Goal: Transaction & Acquisition: Purchase product/service

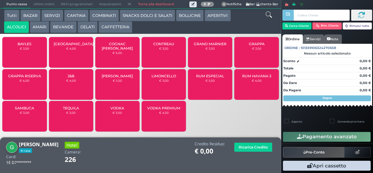
click at [251, 88] on div "RUM HAVANA 3 € 4,00" at bounding box center [256, 84] width 44 height 31
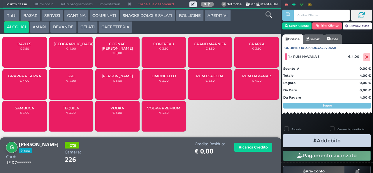
click at [300, 139] on button "Addebito" at bounding box center [327, 140] width 88 height 13
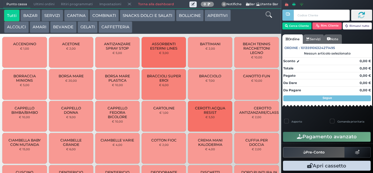
click at [288, 25] on div at bounding box center [287, 82] width 1 height 164
click at [287, 27] on div at bounding box center [287, 85] width 1 height 171
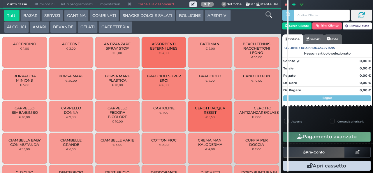
click at [288, 29] on div at bounding box center [287, 85] width 1 height 171
click at [285, 27] on icon "button" at bounding box center [286, 26] width 3 height 5
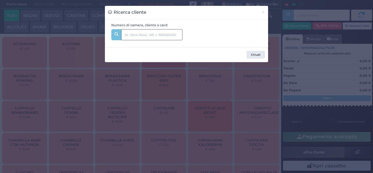
click at [137, 35] on input "text" at bounding box center [151, 34] width 61 height 11
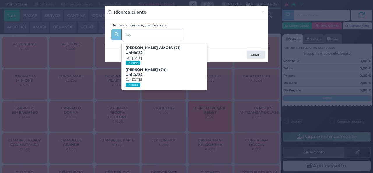
type input "132"
click at [253, 52] on button "Chiudi" at bounding box center [255, 55] width 18 height 8
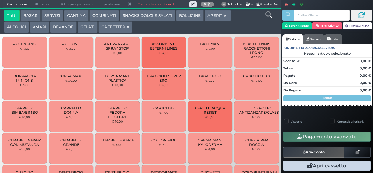
click at [288, 30] on div at bounding box center [287, 85] width 1 height 171
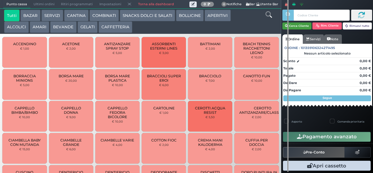
click at [286, 25] on icon "button" at bounding box center [286, 26] width 3 height 5
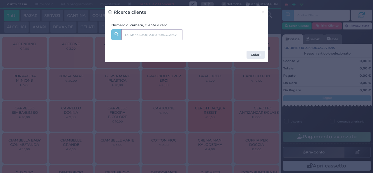
click at [131, 35] on input "text" at bounding box center [151, 34] width 61 height 11
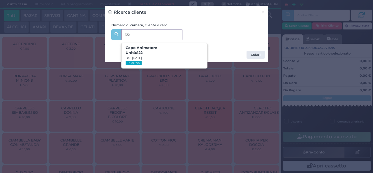
type input "122"
click at [70, 127] on div "Ricerca cliente × Numero di camera, cliente o card 122 122 Capo Animatore Unità…" at bounding box center [186, 86] width 373 height 173
